Goal: Task Accomplishment & Management: Manage account settings

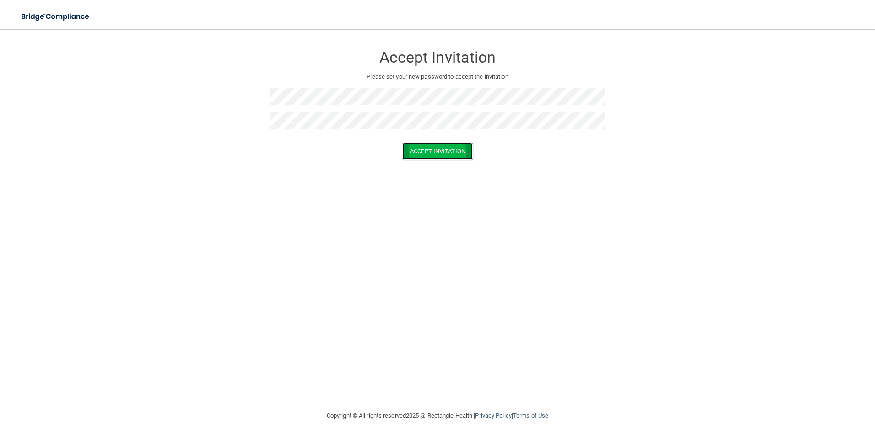
click at [418, 151] on button "Accept Invitation" at bounding box center [437, 151] width 70 height 17
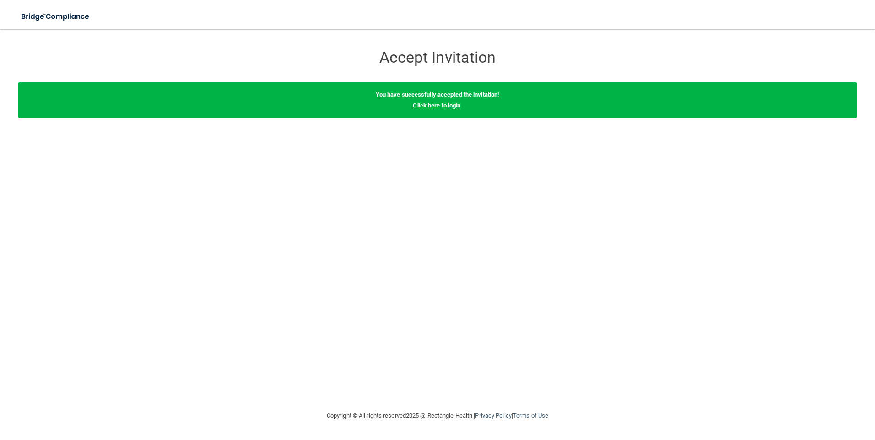
click at [435, 104] on link "Click here to login" at bounding box center [437, 105] width 48 height 7
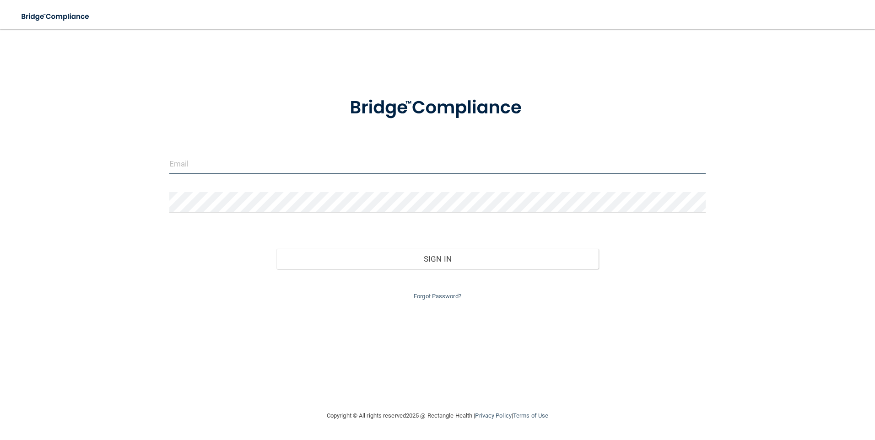
click at [462, 165] on input "email" at bounding box center [437, 164] width 537 height 21
type input "d"
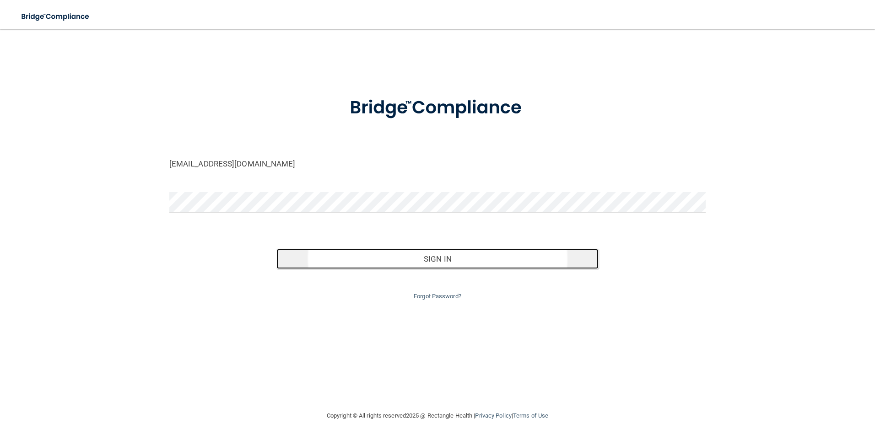
click at [415, 256] on button "Sign In" at bounding box center [437, 259] width 322 height 20
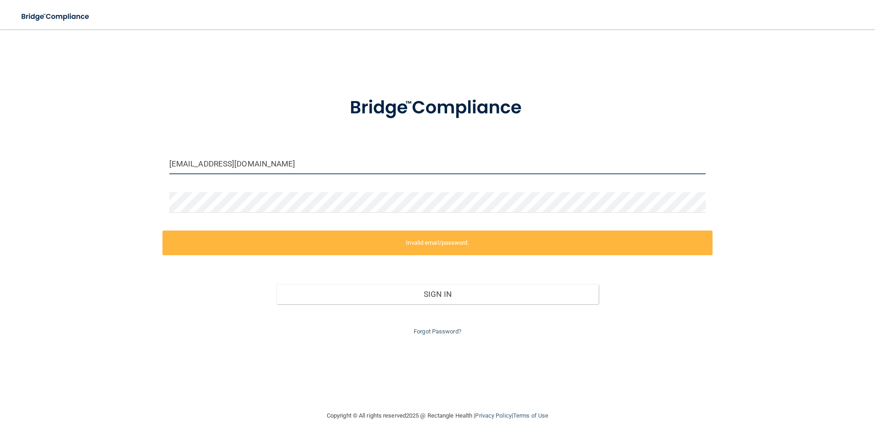
click at [269, 167] on input "[EMAIL_ADDRESS][DOMAIN_NAME]" at bounding box center [437, 164] width 537 height 21
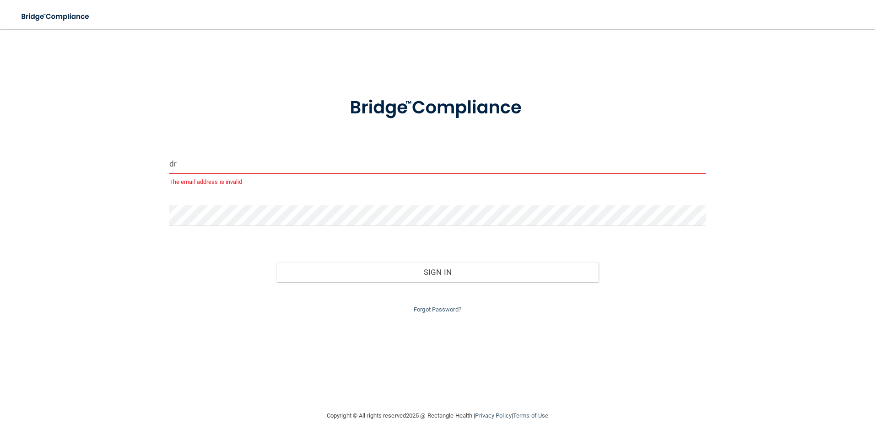
type input "d"
type input "[EMAIL_ADDRESS][DOMAIN_NAME]"
drag, startPoint x: 263, startPoint y: 166, endPoint x: 152, endPoint y: 171, distance: 110.4
click at [152, 171] on div "[EMAIL_ADDRESS][DOMAIN_NAME] Invalid email/password. You don't have permission …" at bounding box center [437, 219] width 838 height 363
type input "[EMAIL_ADDRESS][DOMAIN_NAME]"
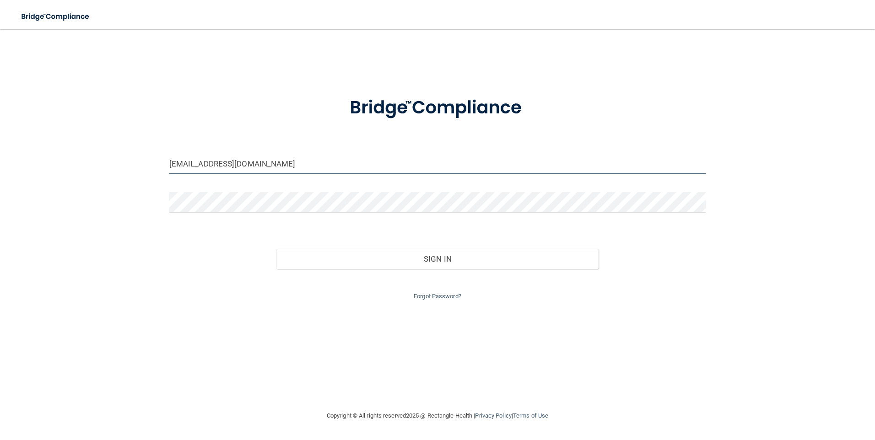
click at [276, 249] on button "Sign In" at bounding box center [437, 259] width 322 height 20
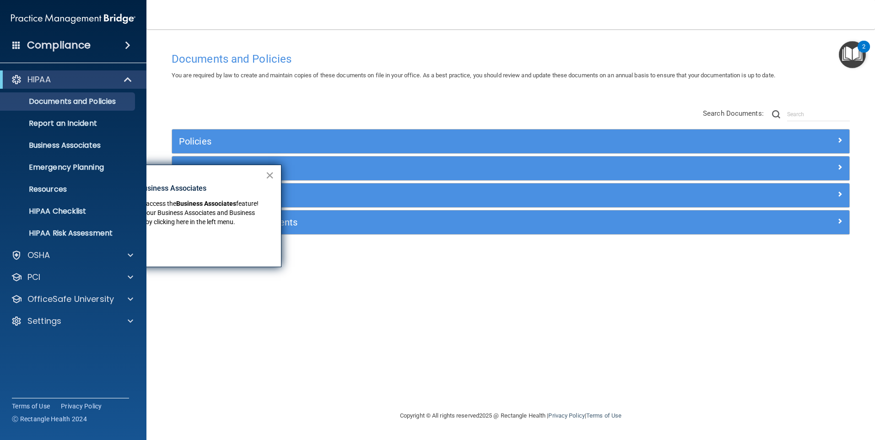
click at [269, 177] on button "×" at bounding box center [269, 175] width 9 height 15
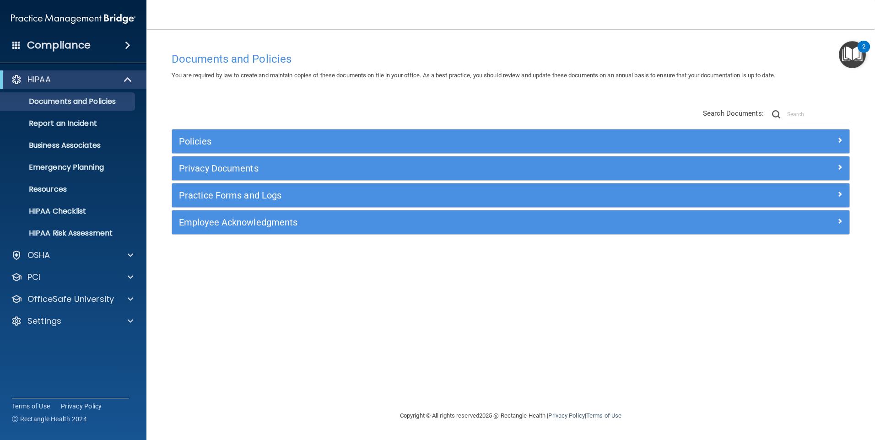
click at [113, 44] on div "Compliance" at bounding box center [73, 45] width 146 height 20
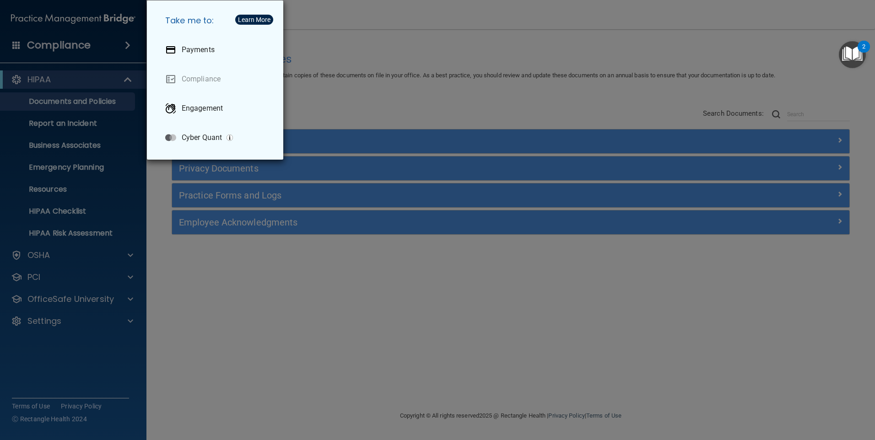
click at [247, 323] on div "Take me to: Payments Compliance Engagement Cyber Quant" at bounding box center [437, 220] width 875 height 440
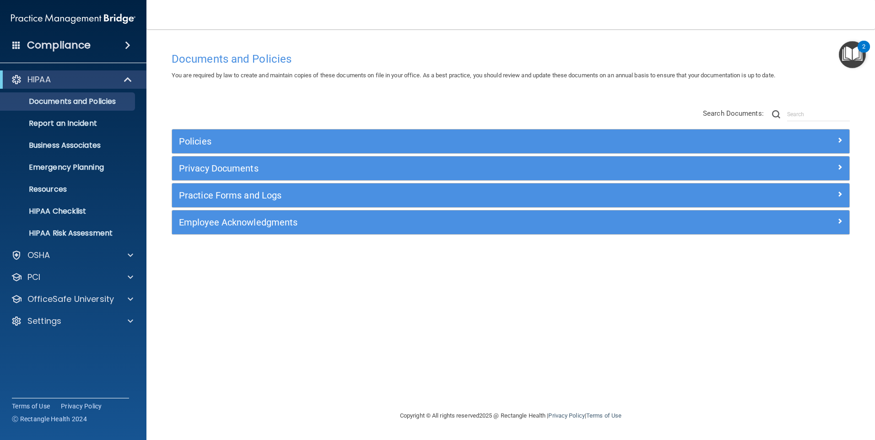
click at [856, 48] on img "Open Resource Center, 2 new notifications" at bounding box center [852, 54] width 27 height 27
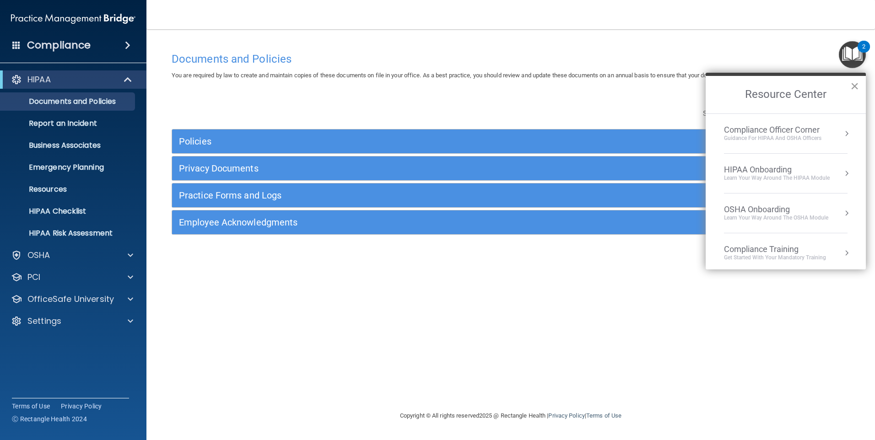
click at [853, 85] on button "×" at bounding box center [854, 86] width 9 height 15
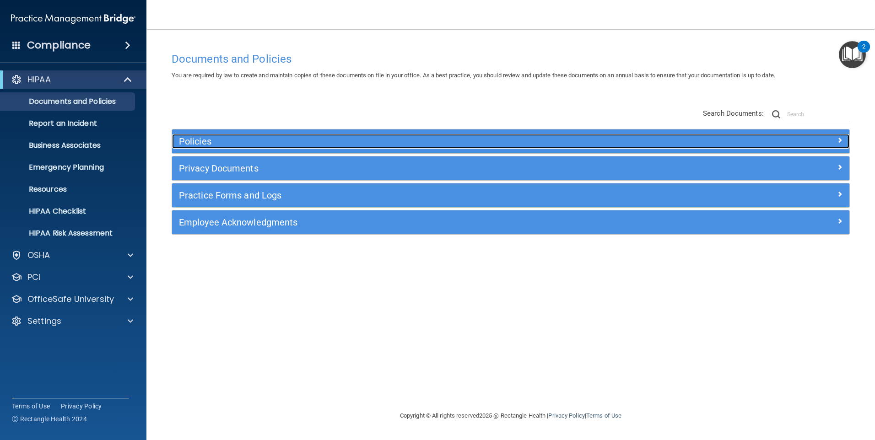
click at [192, 136] on h5 "Policies" at bounding box center [426, 141] width 494 height 10
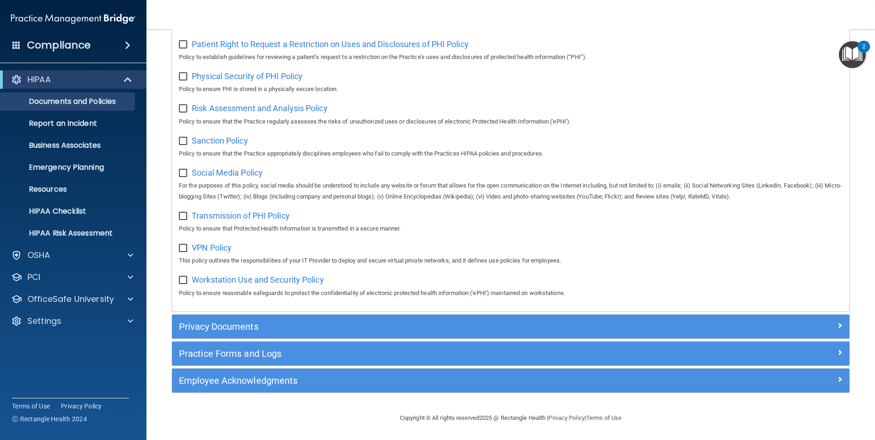
scroll to position [588, 0]
click at [185, 280] on input "checkbox" at bounding box center [184, 280] width 11 height 7
checkbox input "false"
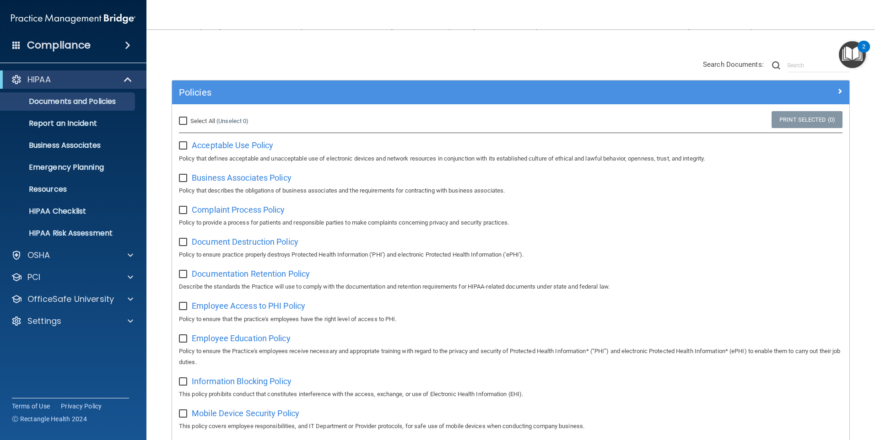
scroll to position [0, 0]
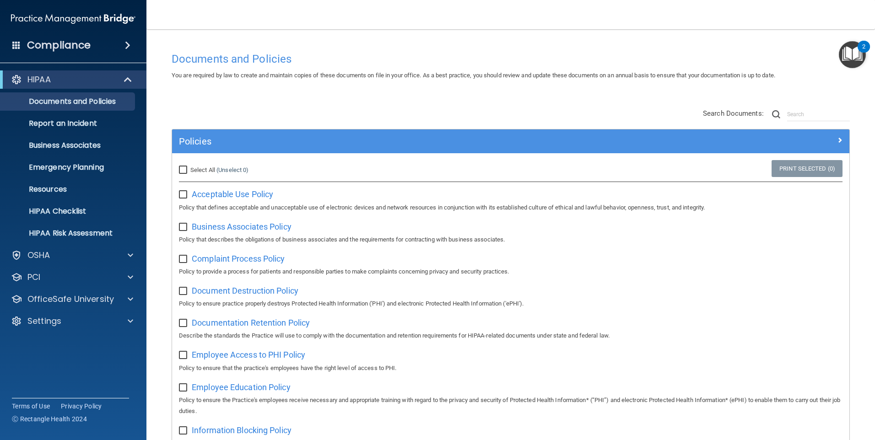
click at [117, 48] on div "Compliance" at bounding box center [73, 45] width 146 height 20
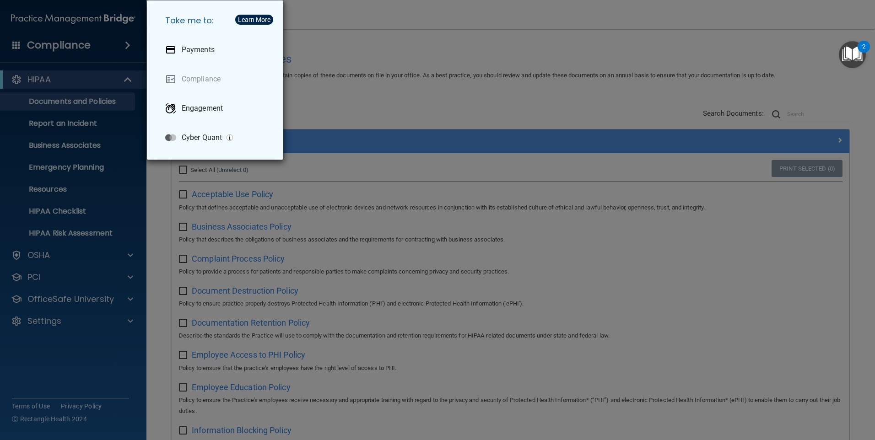
click at [366, 43] on div "Take me to: Payments Compliance Engagement Cyber Quant" at bounding box center [437, 220] width 875 height 440
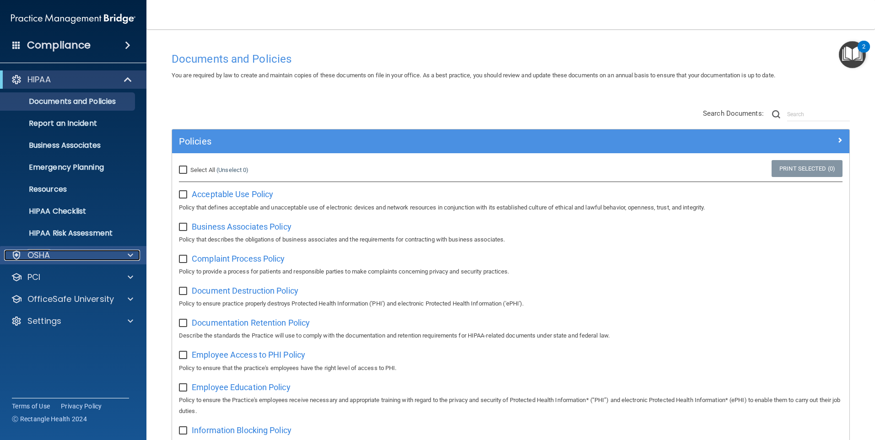
click at [126, 250] on div at bounding box center [129, 255] width 23 height 11
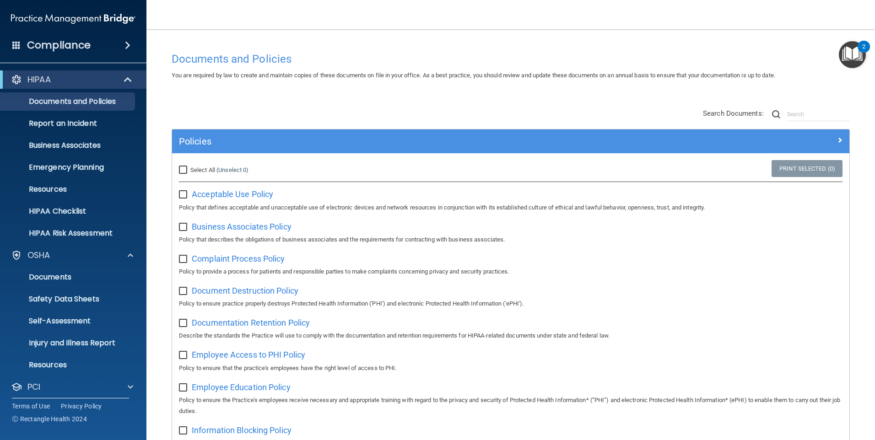
click at [119, 40] on div "Compliance" at bounding box center [73, 45] width 146 height 20
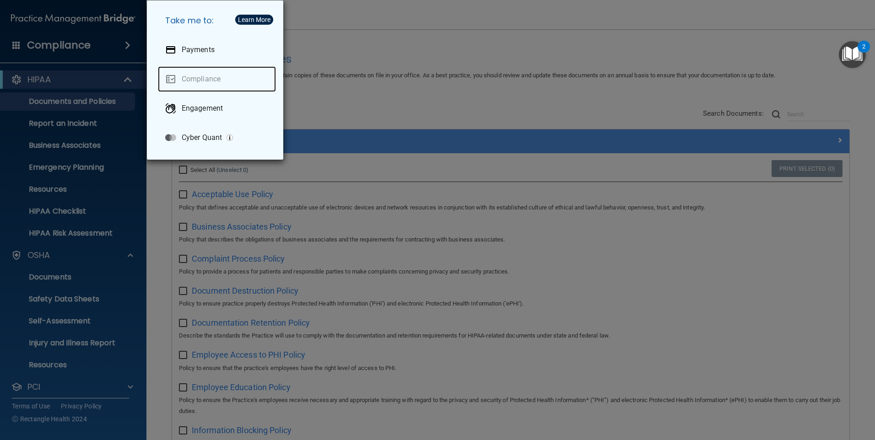
click at [207, 75] on link "Compliance" at bounding box center [217, 79] width 118 height 26
click at [372, 56] on div "Take me to: Payments Compliance Engagement Cyber Quant" at bounding box center [437, 220] width 875 height 440
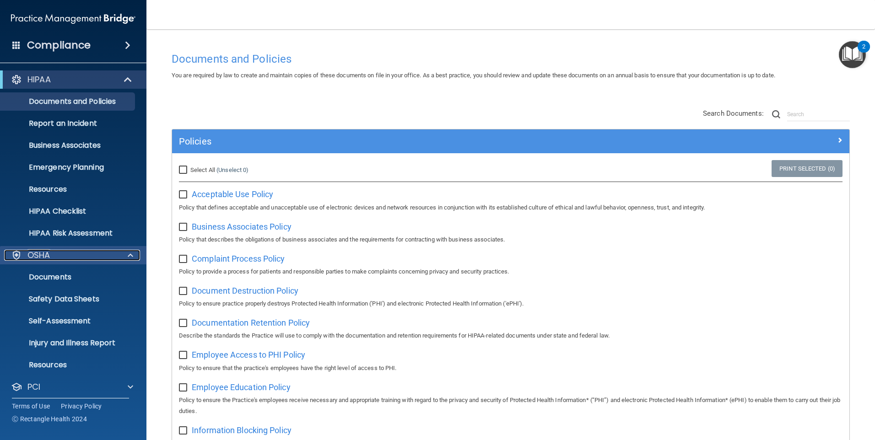
click at [90, 258] on div "OSHA" at bounding box center [60, 255] width 113 height 11
click at [84, 274] on p "Documents" at bounding box center [68, 277] width 125 height 9
